Goal: Transaction & Acquisition: Purchase product/service

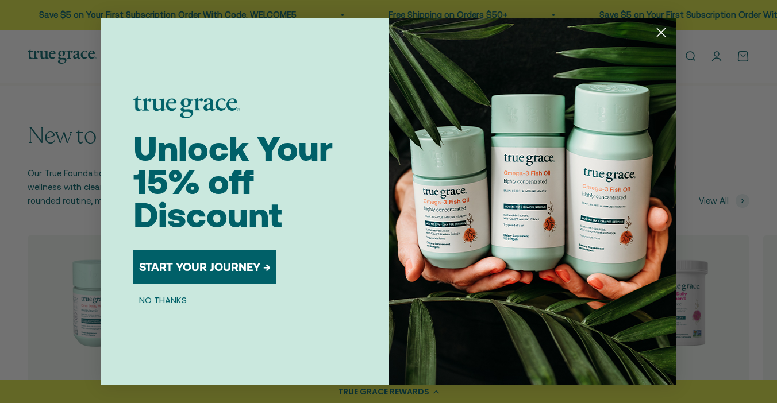
scroll to position [1088, 0]
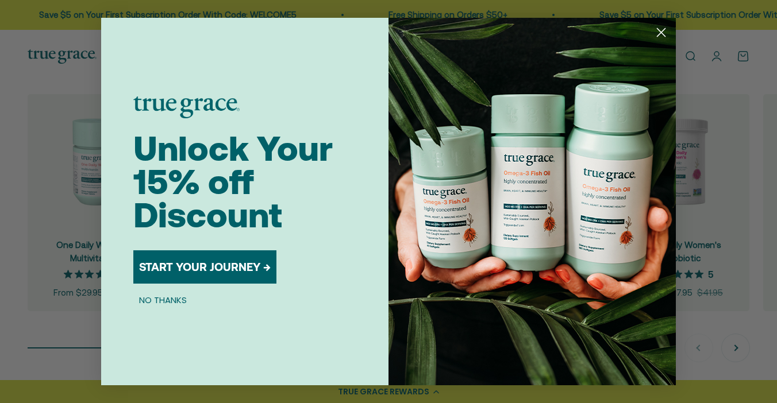
click at [666, 30] on circle "Close dialog" at bounding box center [660, 32] width 19 height 19
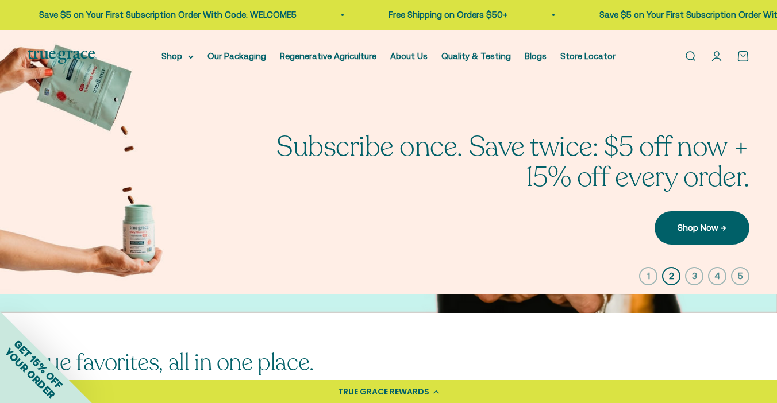
scroll to position [0, 0]
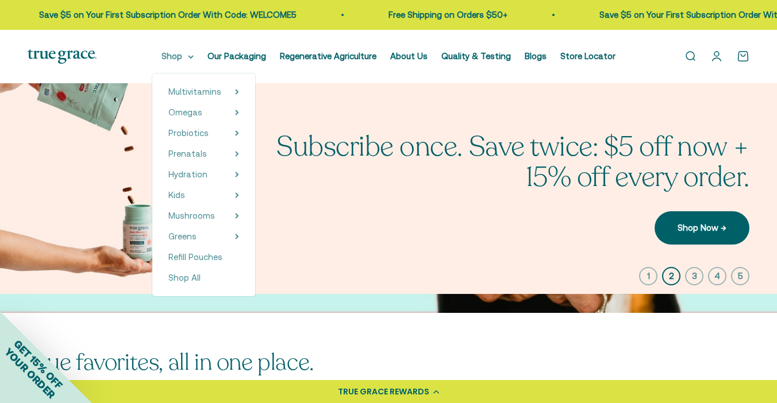
click at [169, 52] on summary "Shop" at bounding box center [177, 56] width 32 height 14
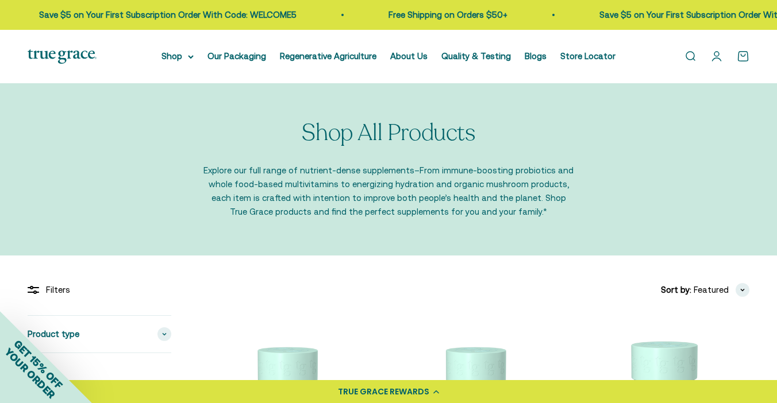
click at [715, 55] on link "Open account page" at bounding box center [716, 56] width 13 height 13
